Goal: Information Seeking & Learning: Check status

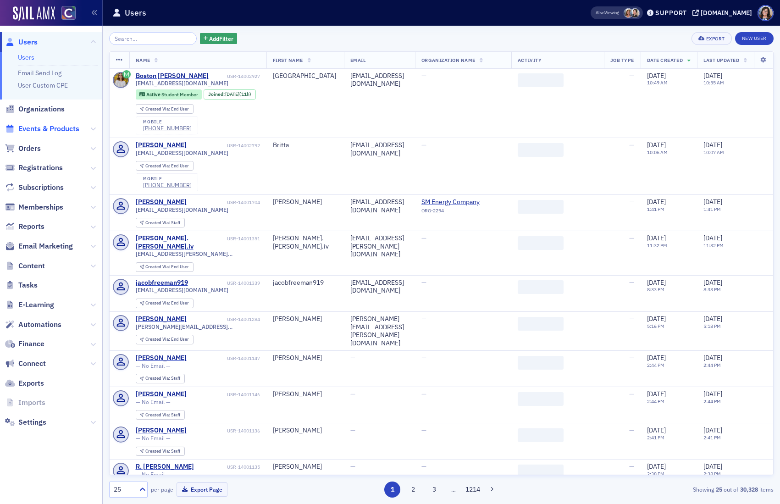
click at [55, 130] on span "Events & Products" at bounding box center [48, 129] width 61 height 10
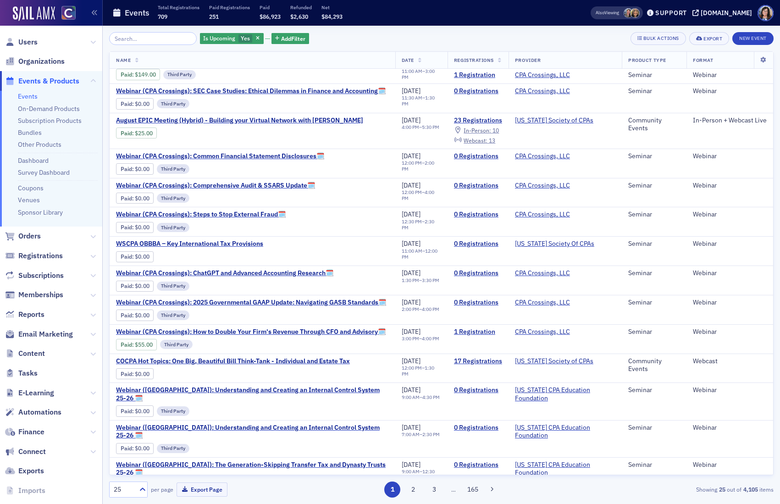
scroll to position [230, 0]
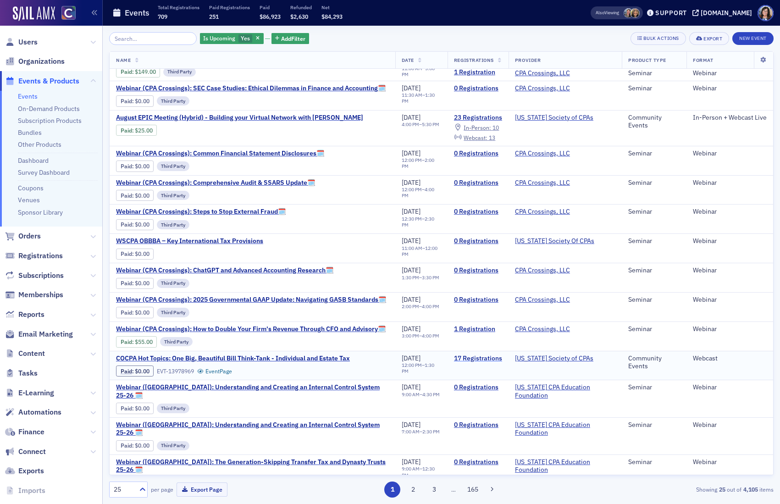
click at [478, 363] on link "17 Registrations" at bounding box center [478, 358] width 48 height 8
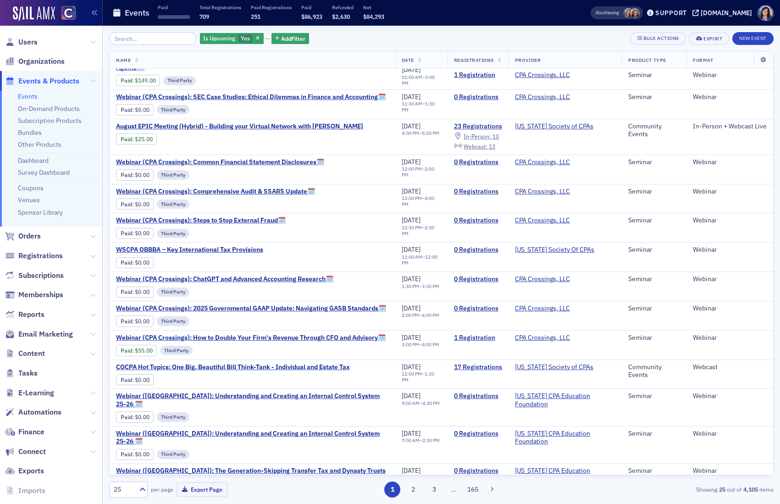
scroll to position [221, 0]
click at [470, 371] on link "17 Registrations" at bounding box center [478, 367] width 48 height 8
